Goal: Task Accomplishment & Management: Use online tool/utility

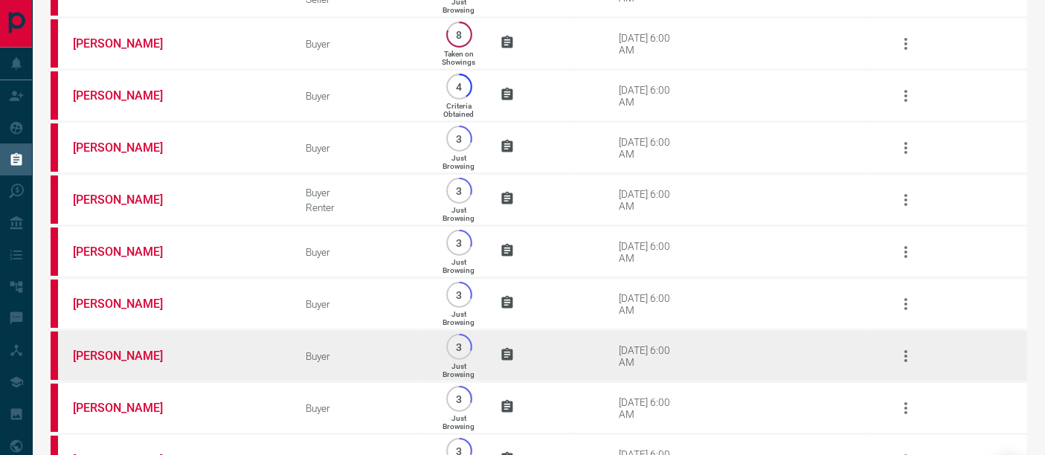
scroll to position [297, 0]
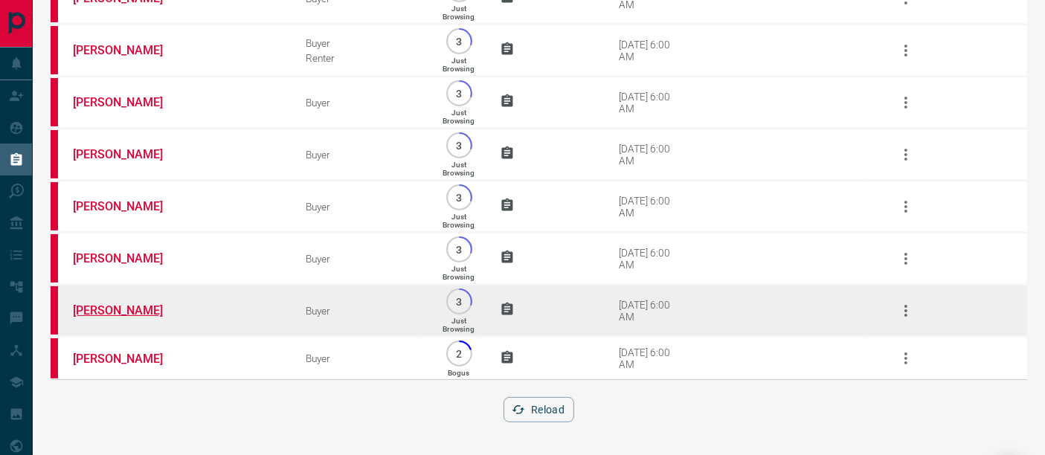
click at [132, 313] on link "[PERSON_NAME]" at bounding box center [129, 311] width 112 height 14
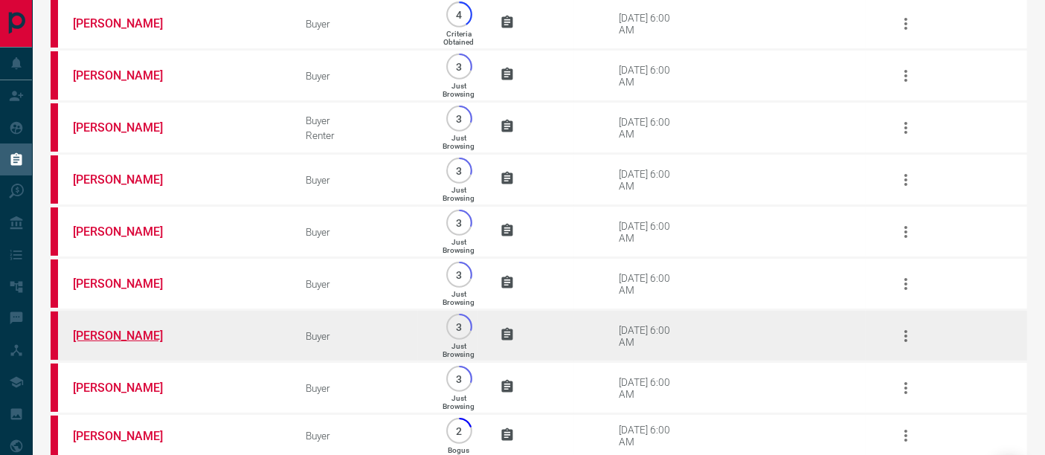
scroll to position [48, 0]
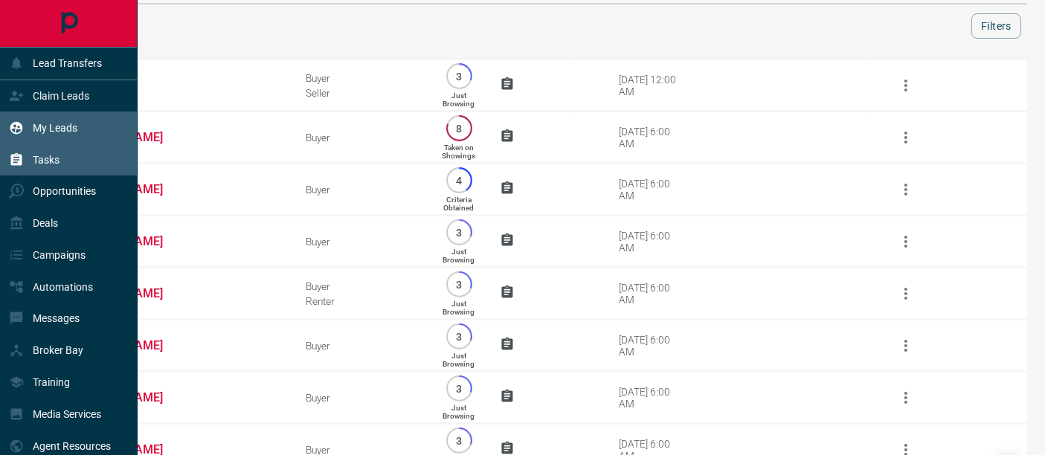
click at [31, 132] on div "My Leads" at bounding box center [43, 127] width 68 height 25
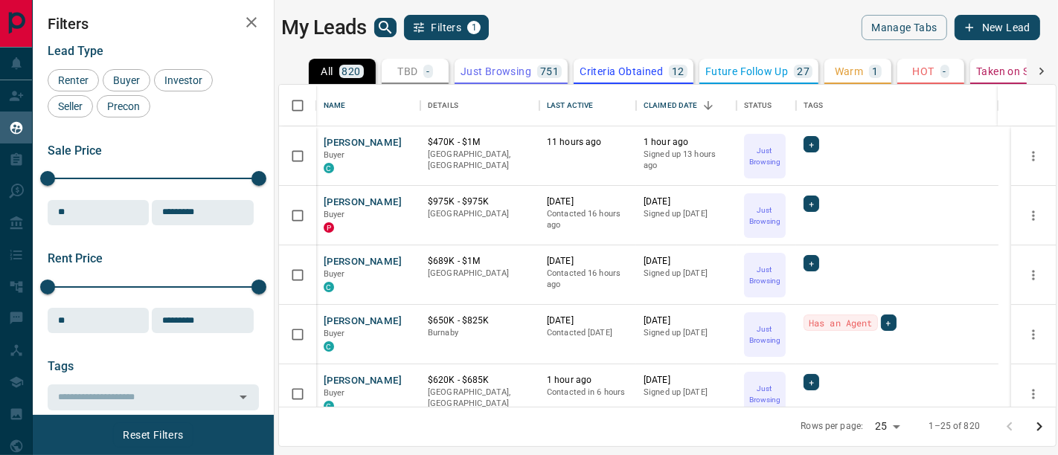
scroll to position [310, 765]
click at [360, 139] on button "[PERSON_NAME]" at bounding box center [363, 143] width 78 height 14
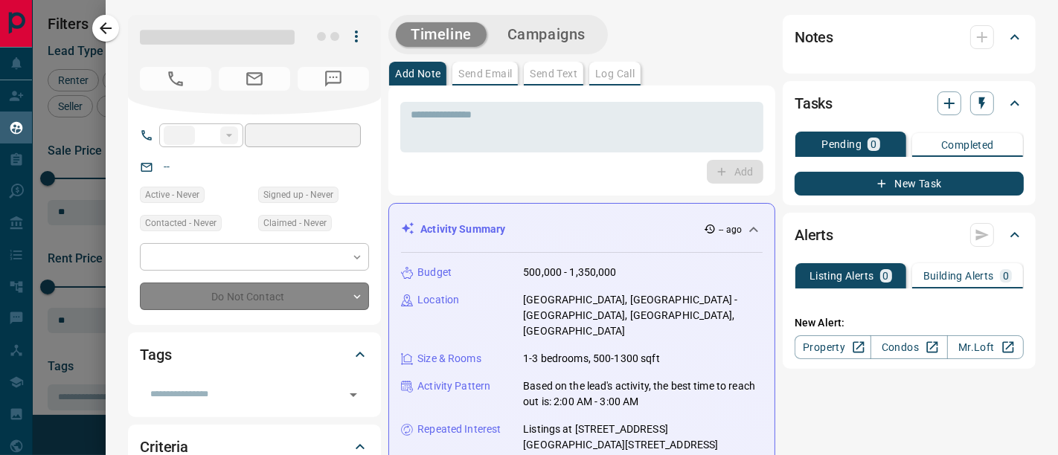
type input "**"
type input "**********"
type input "*"
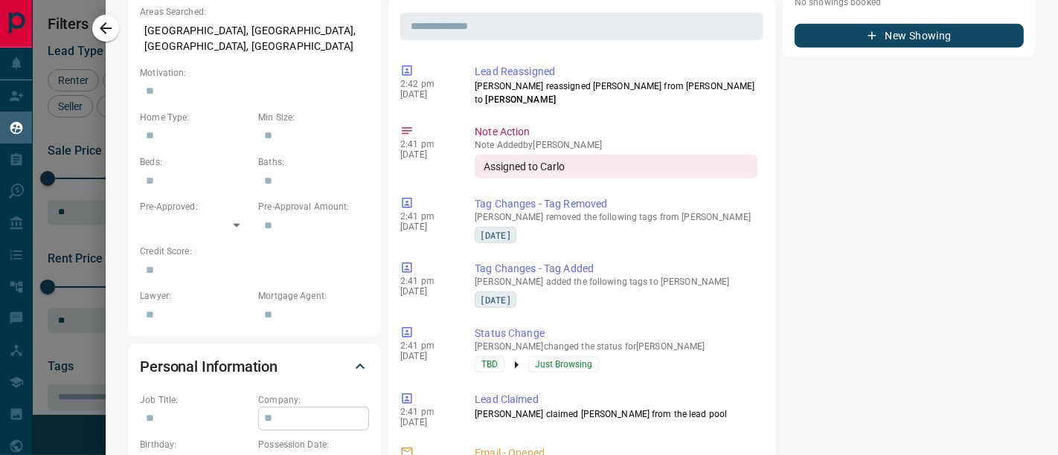
scroll to position [744, 0]
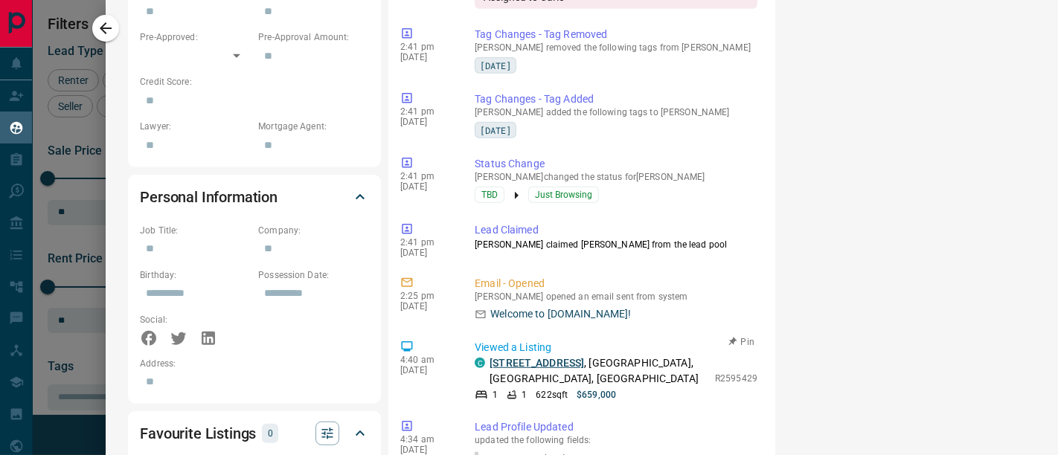
click at [557, 357] on link "[STREET_ADDRESS]" at bounding box center [537, 363] width 95 height 12
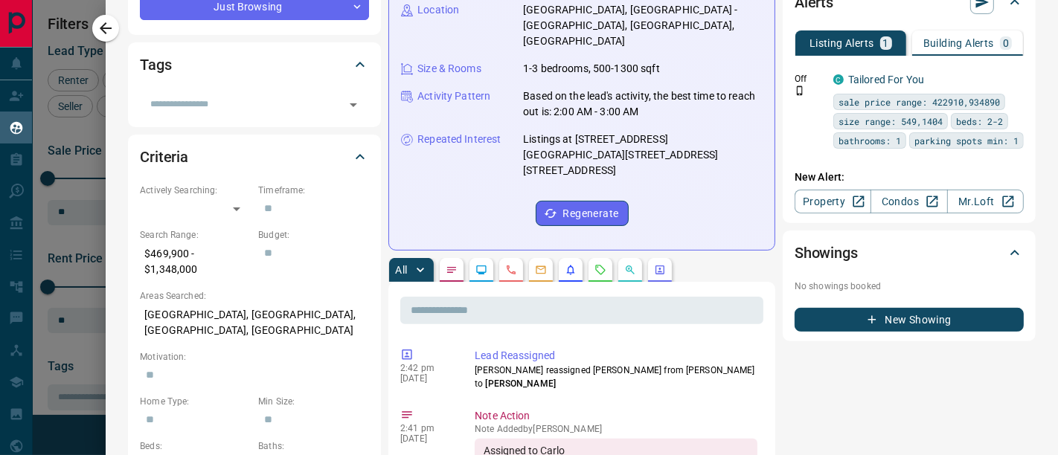
scroll to position [42, 0]
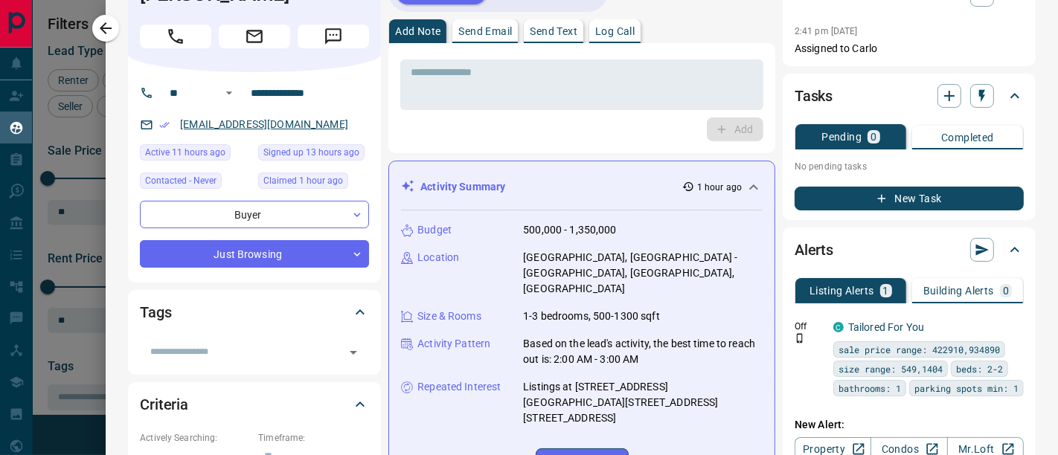
drag, startPoint x: 272, startPoint y: 124, endPoint x: 231, endPoint y: 120, distance: 41.2
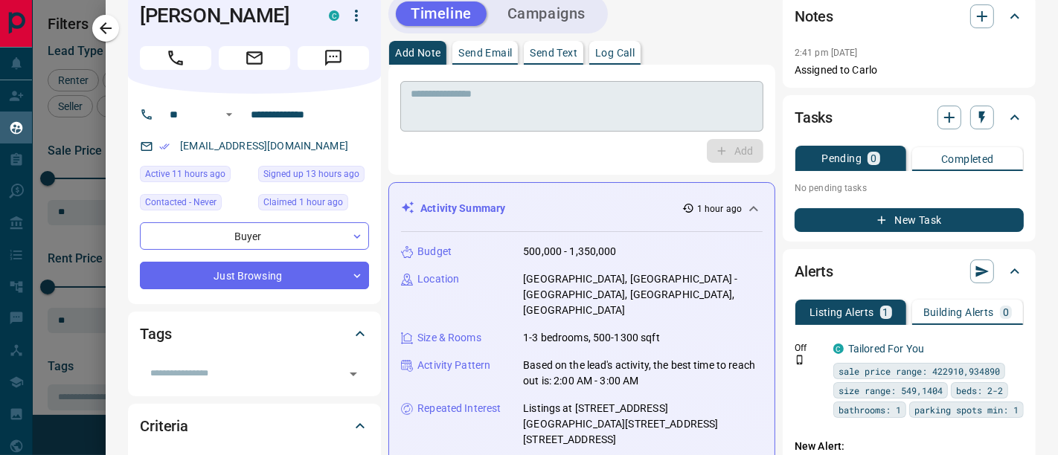
scroll to position [0, 0]
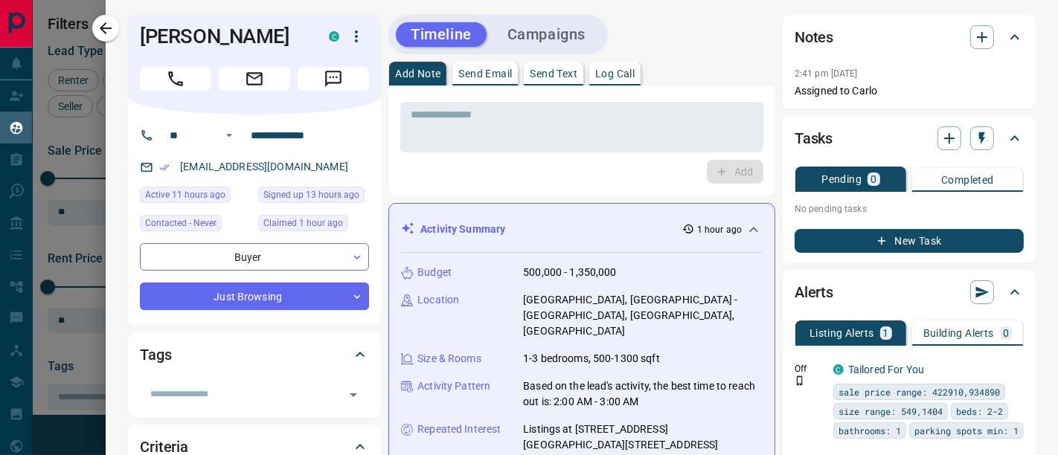
drag, startPoint x: 628, startPoint y: 74, endPoint x: 619, endPoint y: 89, distance: 18.0
click at [628, 73] on p "Log Call" at bounding box center [614, 73] width 39 height 10
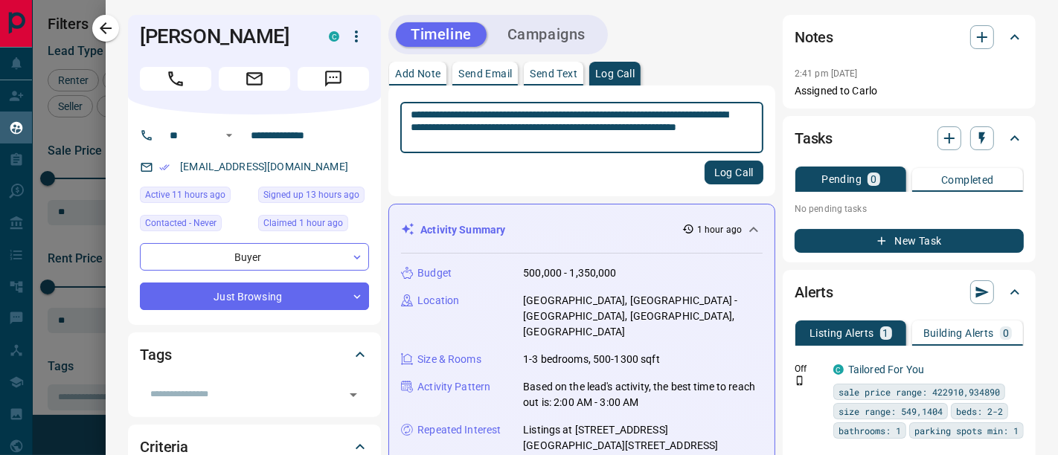
drag, startPoint x: 418, startPoint y: 141, endPoint x: 411, endPoint y: 141, distance: 7.5
click at [411, 141] on div "**********" at bounding box center [581, 127] width 363 height 51
click at [411, 141] on textarea "**********" at bounding box center [576, 128] width 330 height 39
click at [490, 144] on textarea "**********" at bounding box center [576, 128] width 330 height 39
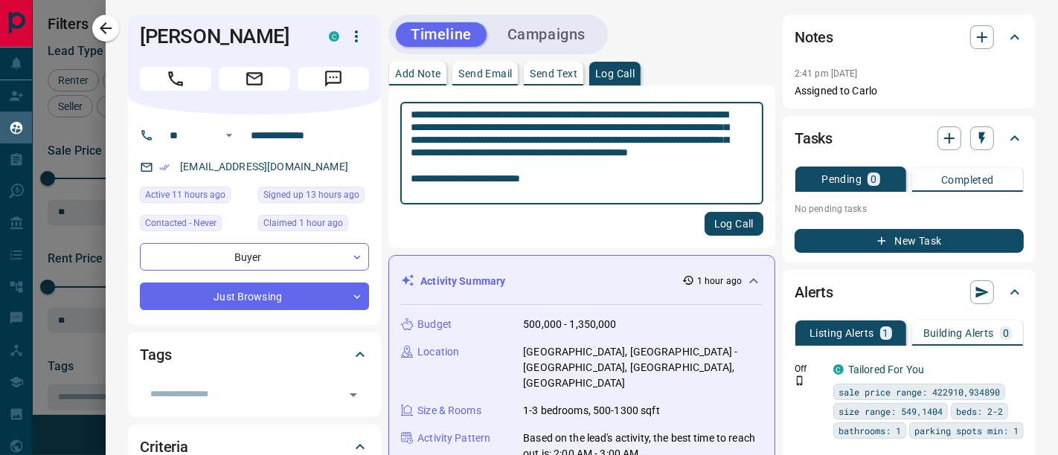
type textarea "**********"
click at [714, 231] on button "Log Call" at bounding box center [734, 224] width 59 height 24
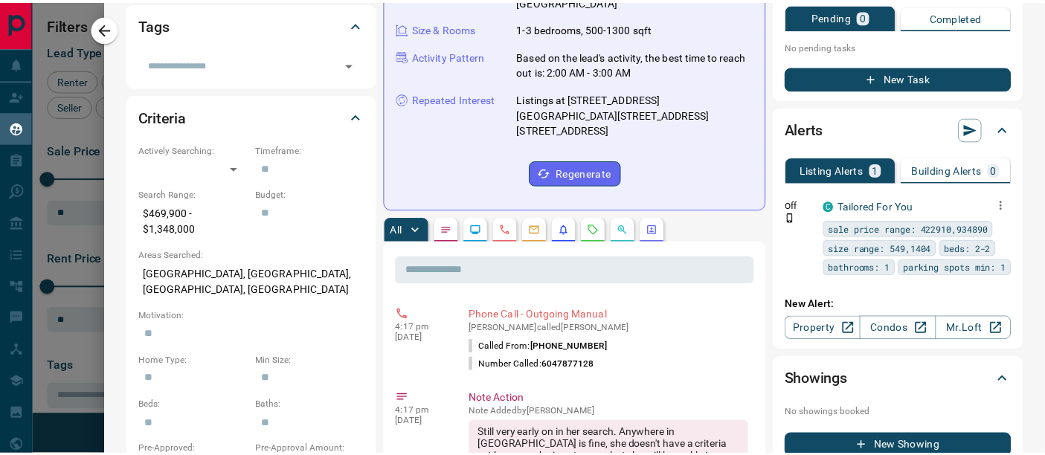
scroll to position [165, 0]
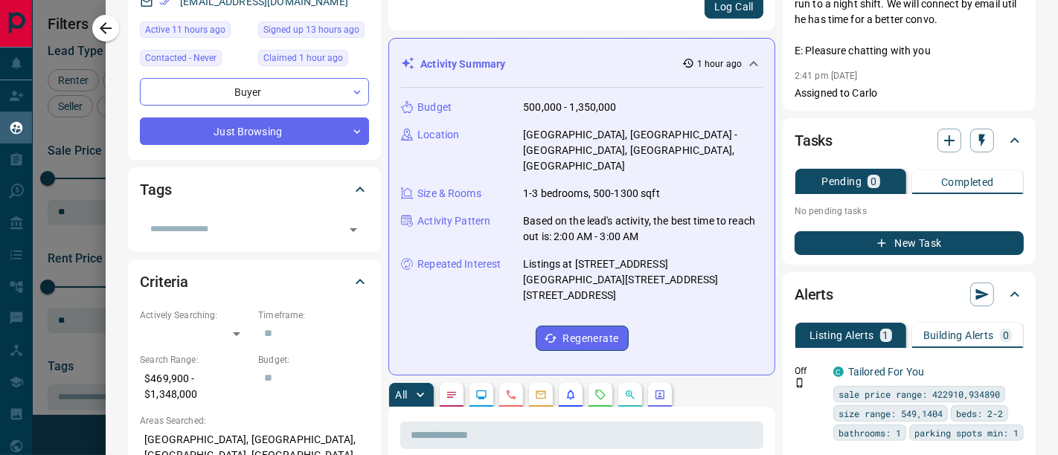
click at [875, 244] on icon "button" at bounding box center [881, 243] width 13 height 13
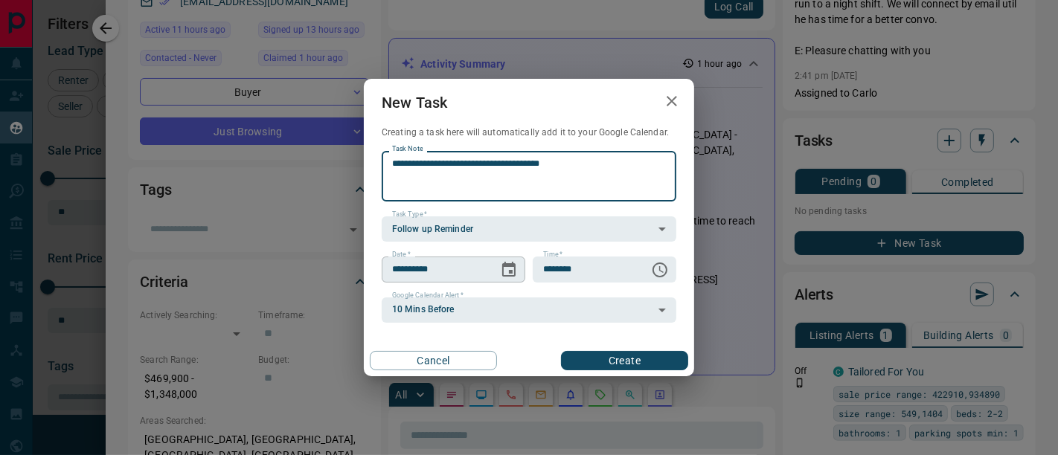
type textarea "**********"
click at [507, 275] on icon "Choose date, selected date is Aug 15, 2025" at bounding box center [509, 270] width 18 height 18
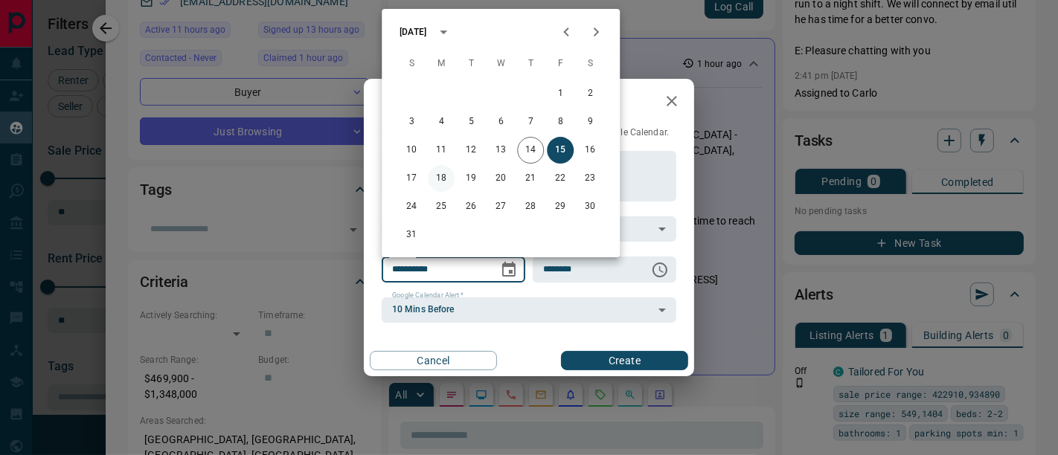
click at [443, 175] on button "18" at bounding box center [441, 178] width 27 height 27
type input "**********"
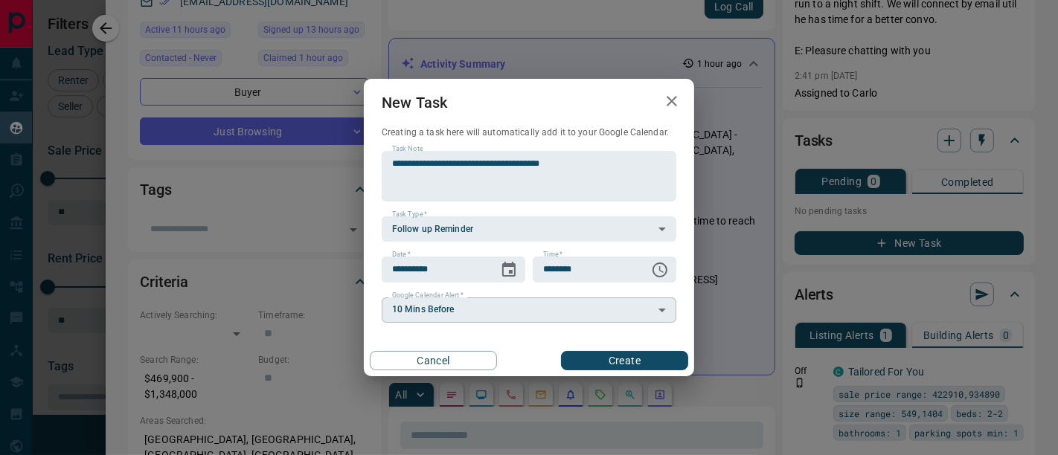
click at [546, 313] on body "Lead Transfers Claim Leads My Leads Tasks Opportunities Deals Campaigns Automat…" at bounding box center [529, 218] width 1058 height 437
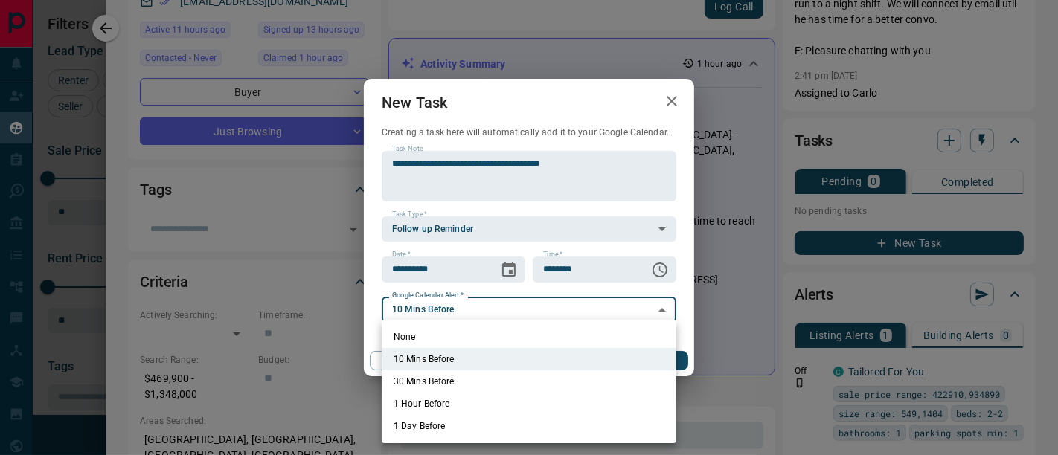
click at [519, 345] on li "None" at bounding box center [529, 337] width 295 height 22
type input "*"
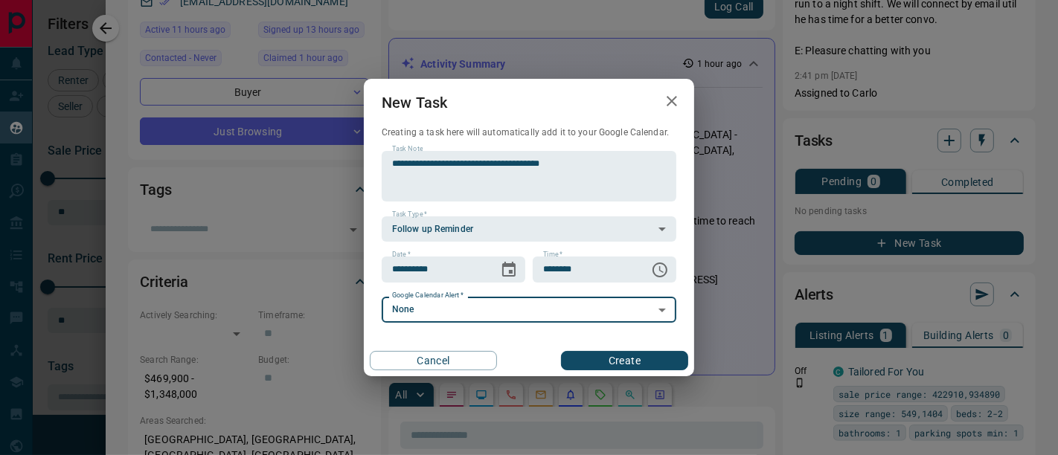
click at [635, 362] on button "Create" at bounding box center [624, 360] width 127 height 19
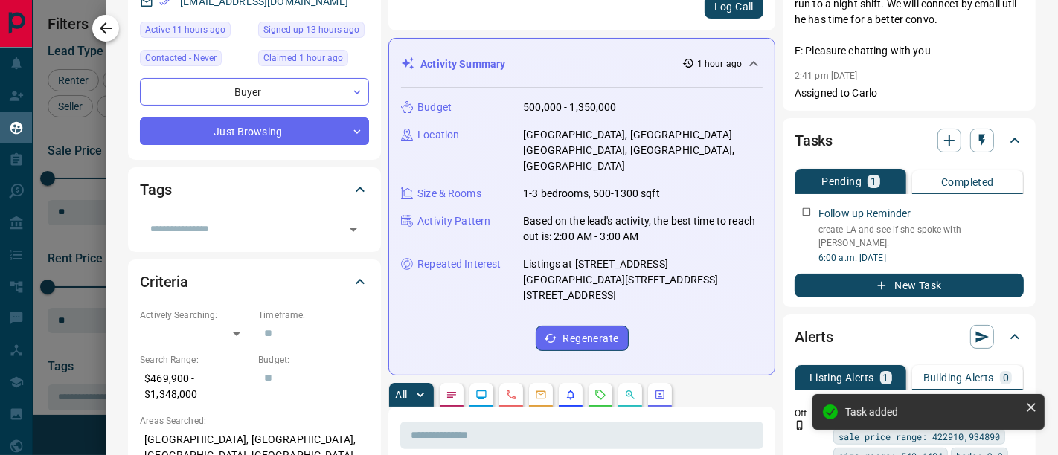
click at [95, 29] on button "button" at bounding box center [105, 28] width 27 height 27
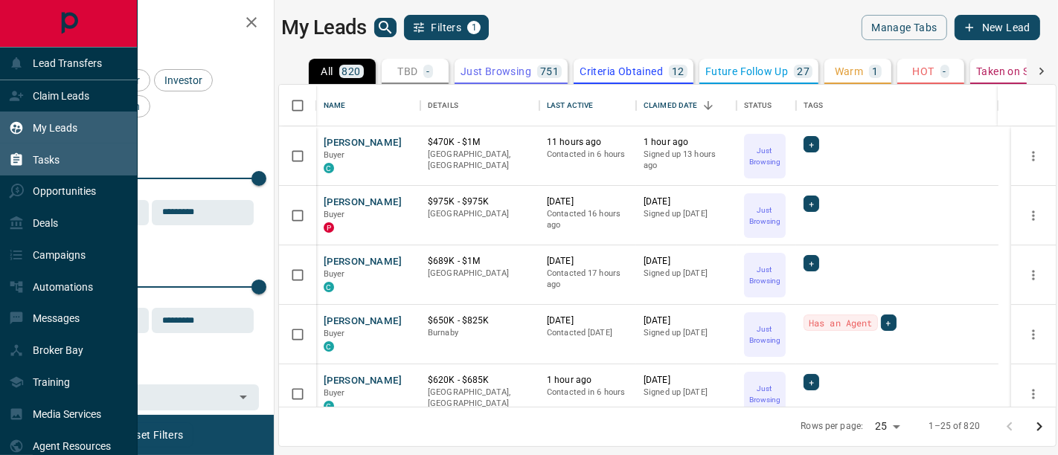
click at [60, 156] on div "Tasks" at bounding box center [69, 160] width 138 height 32
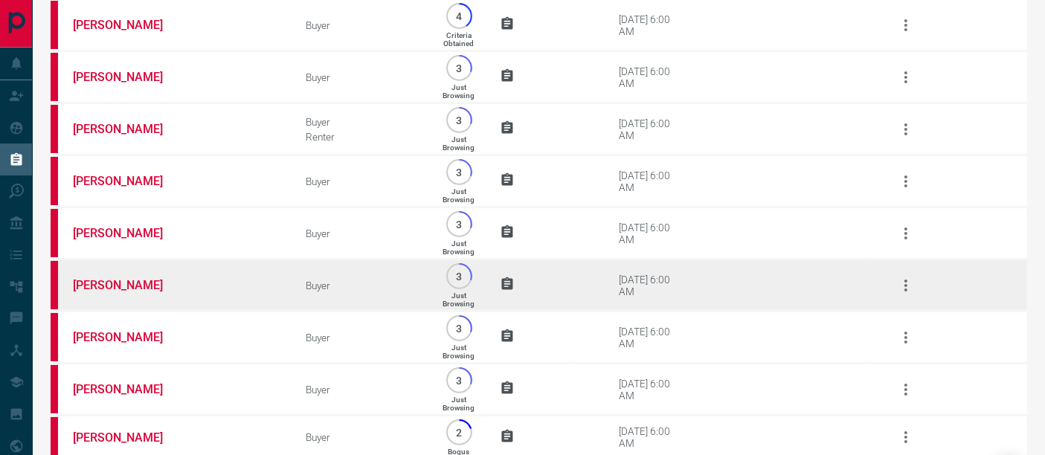
scroll to position [297, 0]
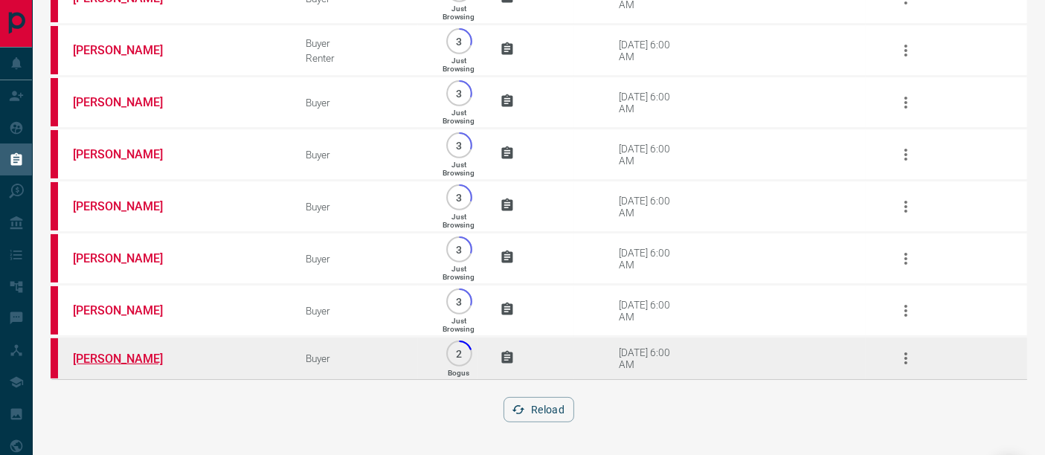
click at [135, 353] on link "[PERSON_NAME]" at bounding box center [129, 359] width 112 height 14
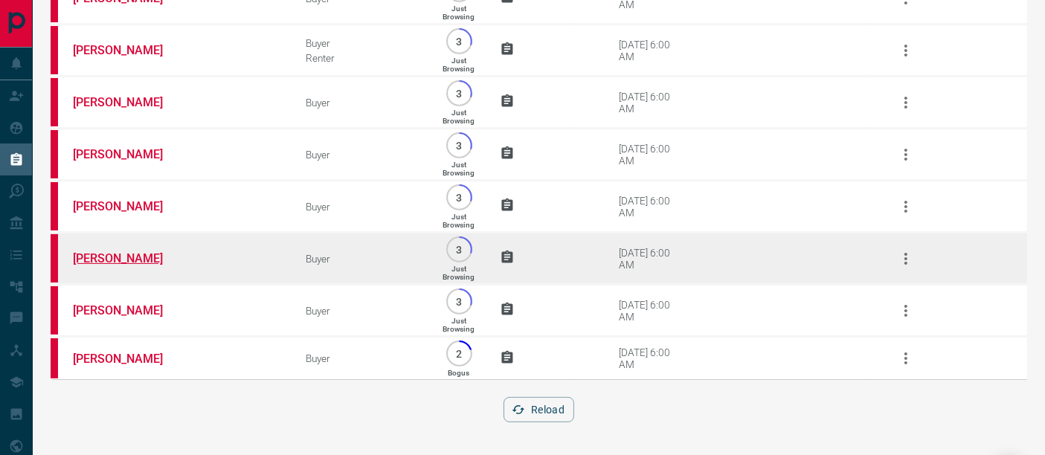
click at [139, 254] on link "[PERSON_NAME]" at bounding box center [129, 259] width 112 height 14
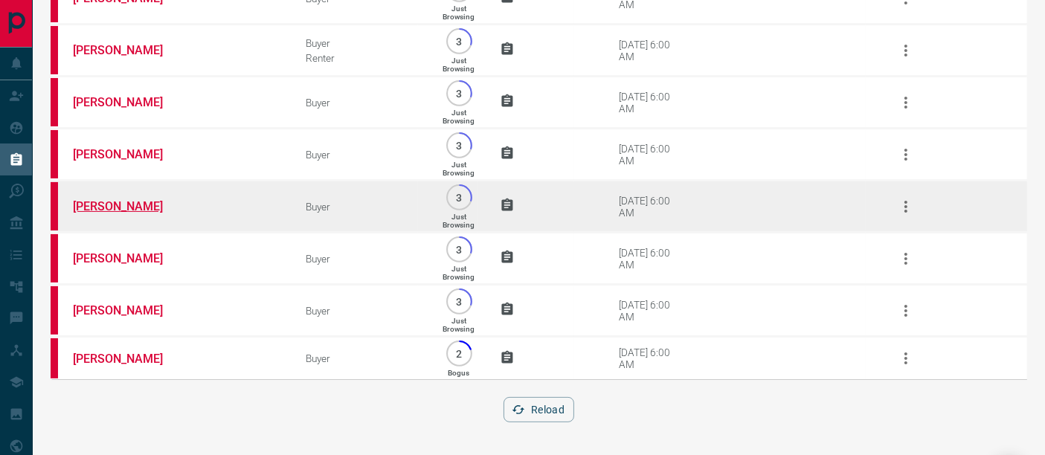
click at [137, 205] on link "[PERSON_NAME]" at bounding box center [129, 206] width 112 height 14
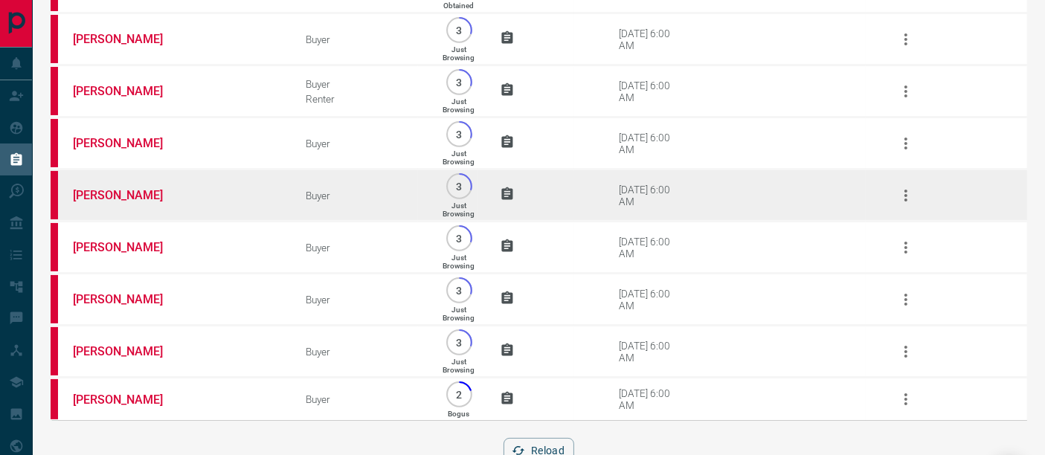
scroll to position [214, 0]
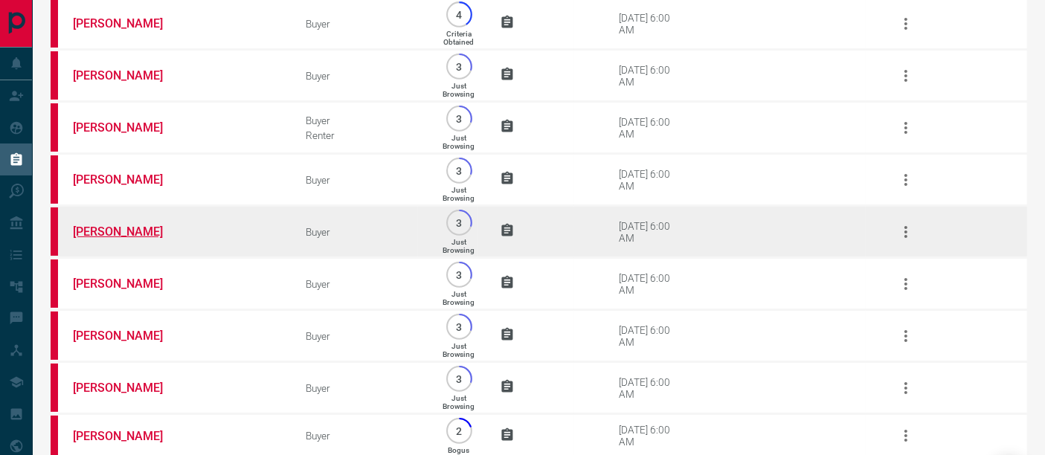
click at [138, 233] on link "[PERSON_NAME]" at bounding box center [129, 232] width 112 height 14
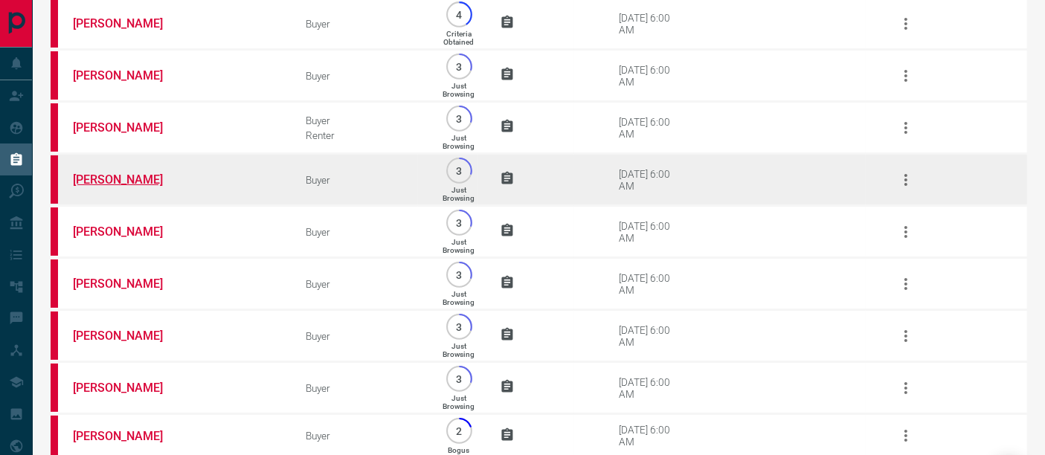
click at [149, 185] on link "[PERSON_NAME]" at bounding box center [129, 180] width 112 height 14
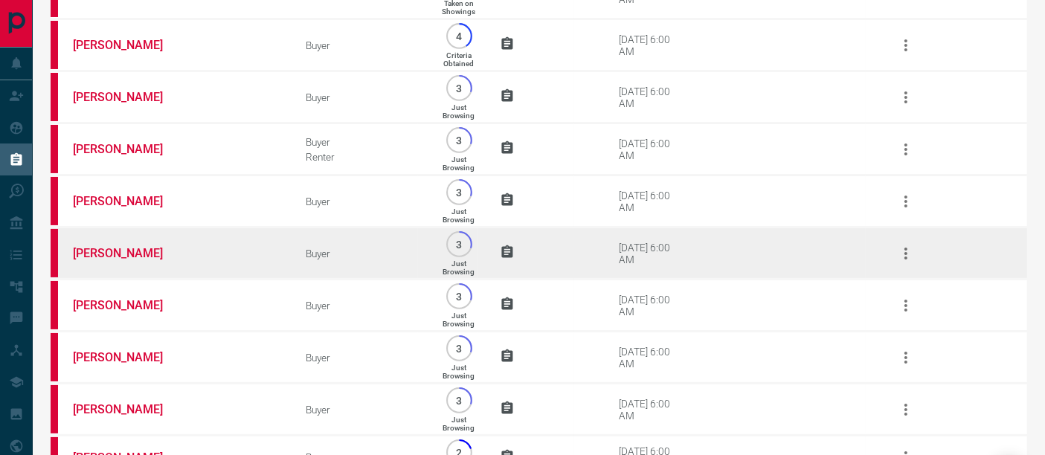
scroll to position [48, 0]
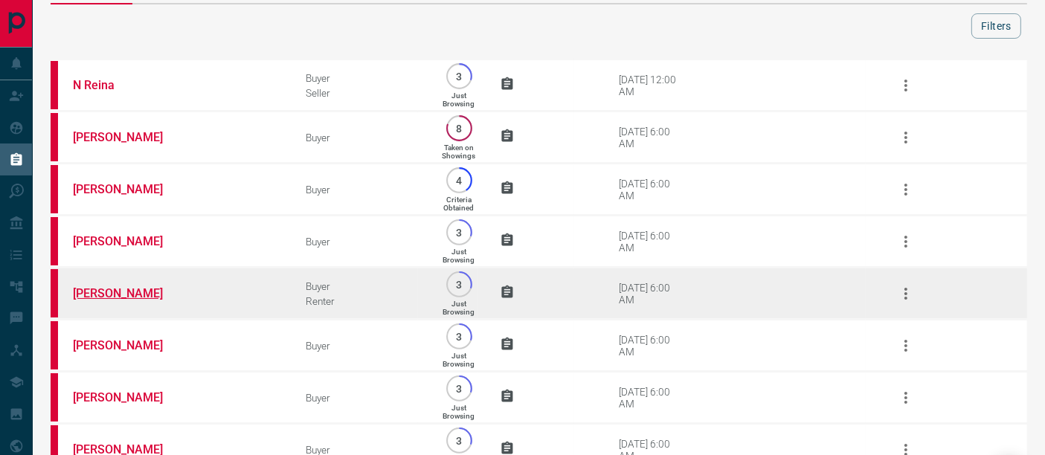
click at [121, 294] on link "[PERSON_NAME]" at bounding box center [129, 293] width 112 height 14
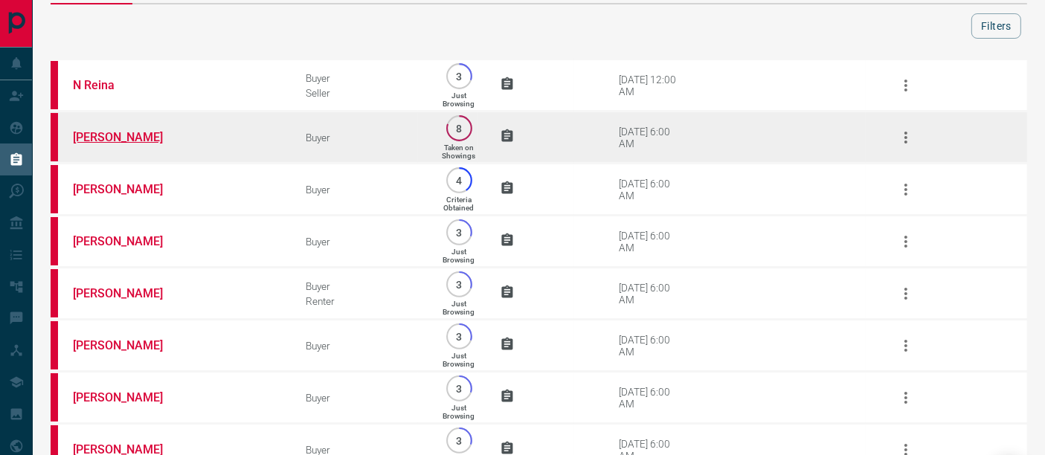
click at [131, 141] on link "[PERSON_NAME]" at bounding box center [129, 137] width 112 height 14
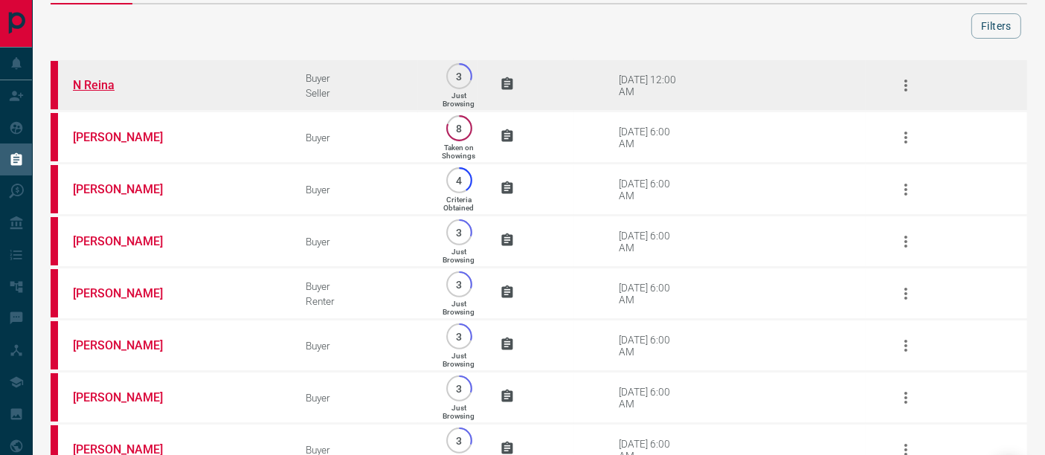
click at [92, 80] on link "N Reina" at bounding box center [129, 85] width 112 height 14
